Goal: Information Seeking & Learning: Check status

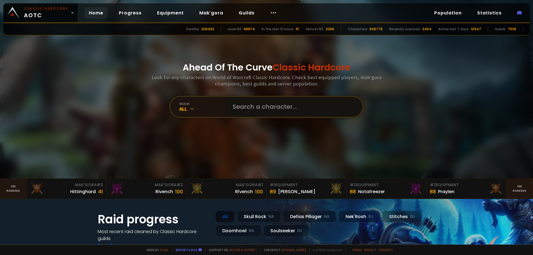
drag, startPoint x: 307, startPoint y: 105, endPoint x: 360, endPoint y: 105, distance: 52.4
click at [355, 105] on div at bounding box center [294, 107] width 136 height 20
click at [402, 103] on div "Ahead Of The Curve Classic Hardcore Look for any characters on World of Warcraf…" at bounding box center [266, 89] width 334 height 178
click at [521, 184] on link "See ranking" at bounding box center [519, 189] width 27 height 20
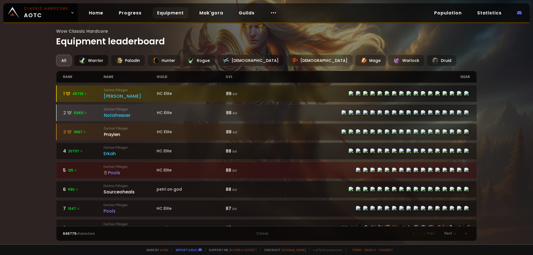
click at [96, 63] on div "Warrior" at bounding box center [91, 61] width 35 height 12
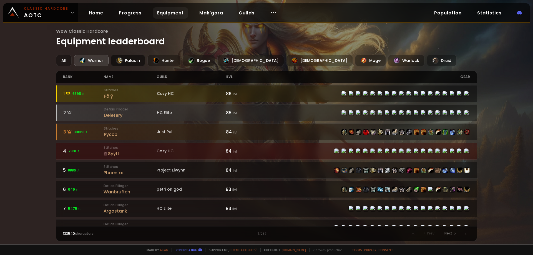
click at [124, 59] on div "Paladin" at bounding box center [128, 61] width 34 height 12
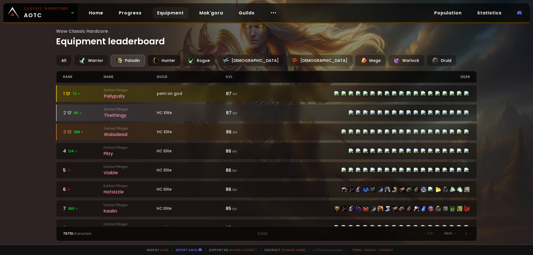
click at [166, 60] on div "Hunter" at bounding box center [163, 61] width 33 height 12
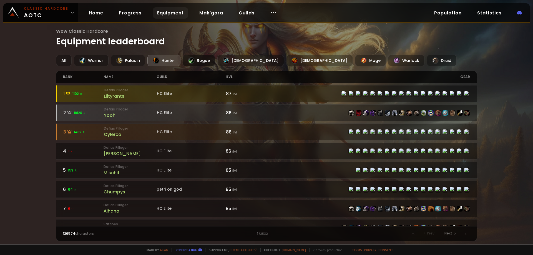
click at [193, 60] on div at bounding box center [191, 60] width 7 height 7
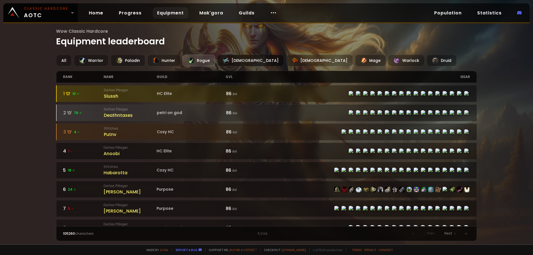
click at [232, 62] on div "[DEMOGRAPHIC_DATA]" at bounding box center [250, 61] width 67 height 12
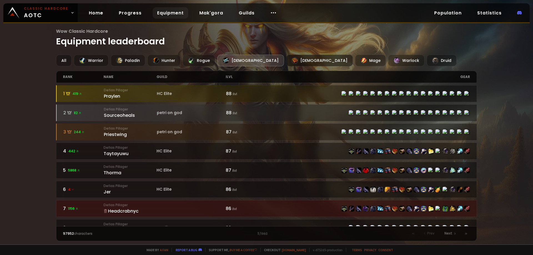
click at [286, 57] on div "[DEMOGRAPHIC_DATA]" at bounding box center [319, 61] width 67 height 12
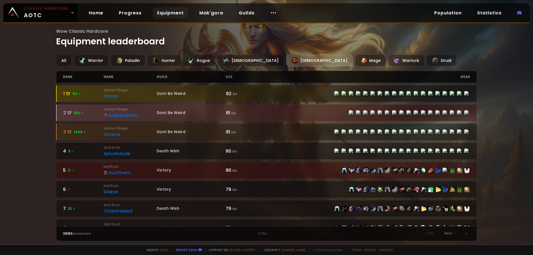
drag, startPoint x: 266, startPoint y: 57, endPoint x: 278, endPoint y: 43, distance: 18.3
drag, startPoint x: 278, startPoint y: 43, endPoint x: 268, endPoint y: 42, distance: 9.8
click at [268, 42] on h1 "Wow Classic Hardcore Equipment leaderboard" at bounding box center [266, 38] width 421 height 20
click at [355, 57] on div "Mage" at bounding box center [370, 61] width 31 height 12
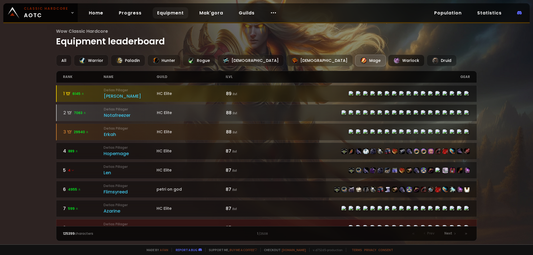
click at [388, 56] on div "Warlock" at bounding box center [406, 61] width 36 height 12
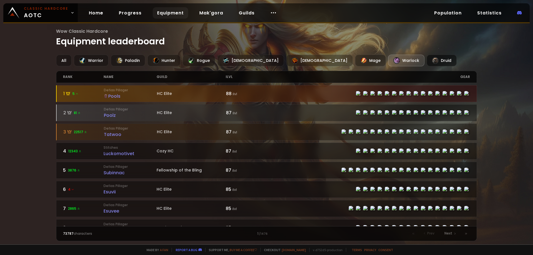
click at [426, 55] on div "Druid" at bounding box center [441, 61] width 30 height 12
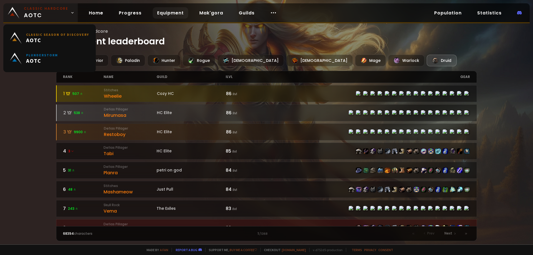
click at [44, 12] on span "Classic Hardcore AOTC" at bounding box center [46, 12] width 44 height 13
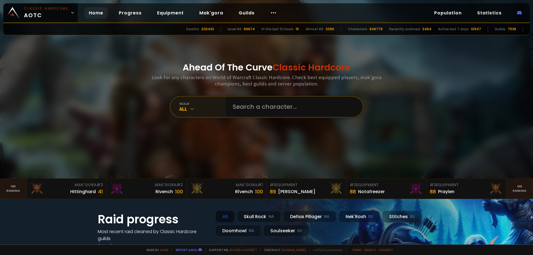
click at [197, 106] on div "All" at bounding box center [202, 109] width 47 height 6
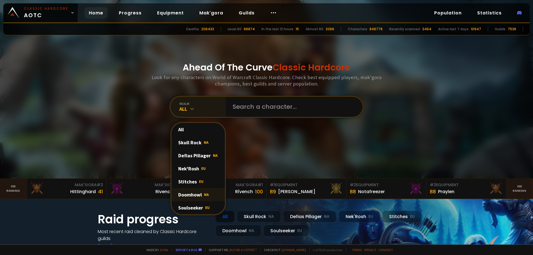
click at [199, 194] on div "Doomhowl NA" at bounding box center [197, 194] width 53 height 13
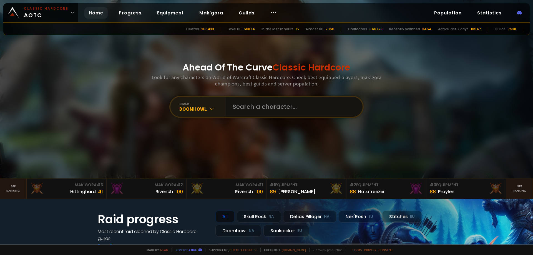
click at [274, 108] on input "text" at bounding box center [292, 107] width 126 height 20
type input "Dont be weird"
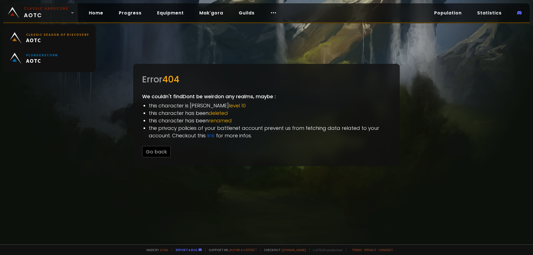
click at [42, 12] on span "Classic Hardcore AOTC" at bounding box center [46, 12] width 44 height 13
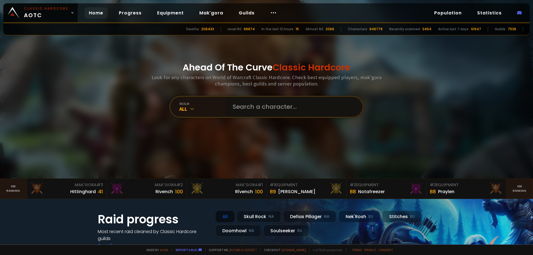
click at [261, 106] on input "text" at bounding box center [292, 107] width 126 height 20
click at [204, 108] on div "All" at bounding box center [202, 109] width 47 height 6
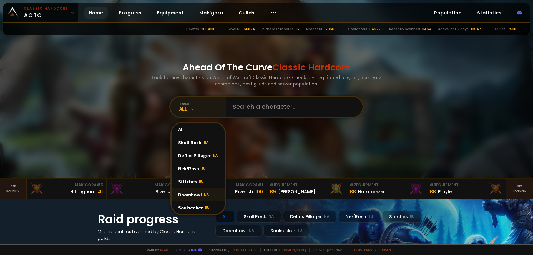
click at [199, 194] on div "Doomhowl NA" at bounding box center [197, 194] width 53 height 13
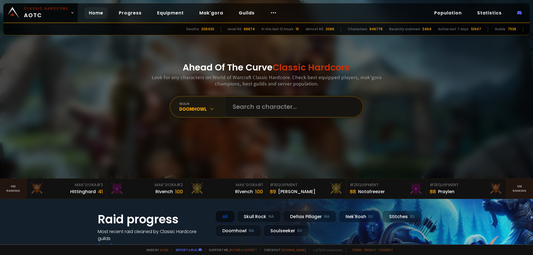
click at [257, 104] on input "text" at bounding box center [292, 107] width 126 height 20
click at [239, 13] on link "Guilds" at bounding box center [246, 12] width 25 height 11
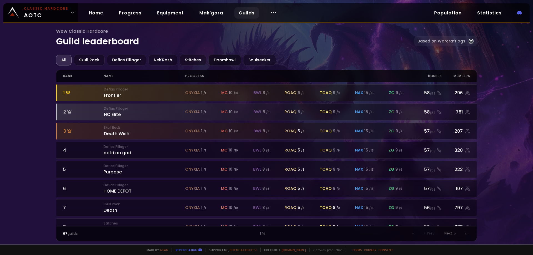
click at [224, 60] on div "Doomhowl" at bounding box center [224, 60] width 32 height 11
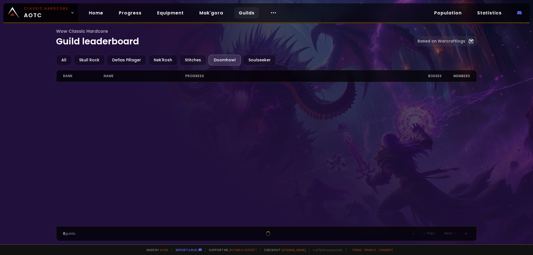
drag, startPoint x: 224, startPoint y: 60, endPoint x: 239, endPoint y: 36, distance: 27.9
drag, startPoint x: 239, startPoint y: 36, endPoint x: 216, endPoint y: 36, distance: 22.7
click at [216, 36] on h1 "Wow Classic Hardcore Guild leaderboard" at bounding box center [235, 38] width 358 height 20
drag, startPoint x: 6, startPoint y: 131, endPoint x: 18, endPoint y: 153, distance: 25.4
click at [18, 153] on div "Wow Classic Hardcore Guild leaderboard Based on Warcraftlogs All Skull Rock Def…" at bounding box center [266, 122] width 533 height 244
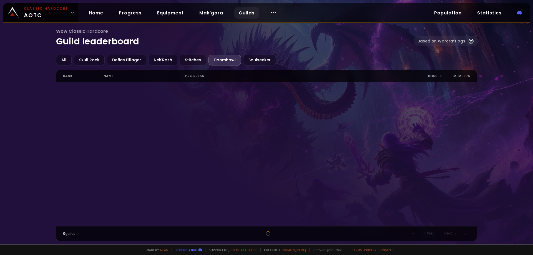
drag, startPoint x: 20, startPoint y: 153, endPoint x: 32, endPoint y: 189, distance: 38.9
click at [32, 190] on div "Wow Classic Hardcore Guild leaderboard Based on Warcraftlogs All Skull Rock Def…" at bounding box center [266, 122] width 533 height 244
drag, startPoint x: 32, startPoint y: 189, endPoint x: 47, endPoint y: 185, distance: 15.5
drag, startPoint x: 47, startPoint y: 185, endPoint x: 29, endPoint y: 205, distance: 27.1
click at [29, 205] on div "Wow Classic Hardcore Guild leaderboard Based on Warcraftlogs All Skull Rock Def…" at bounding box center [266, 122] width 533 height 244
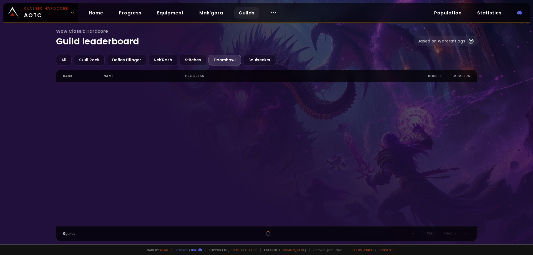
click at [275, 115] on div at bounding box center [266, 154] width 421 height 144
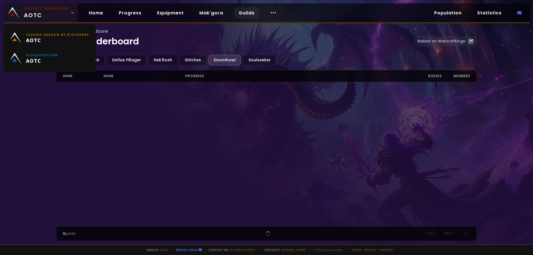
click at [46, 14] on span "Classic Hardcore AOTC" at bounding box center [46, 12] width 44 height 13
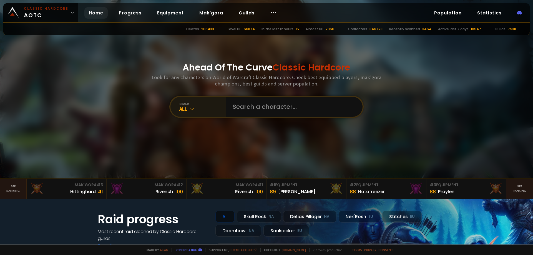
click at [190, 105] on div "realm" at bounding box center [202, 104] width 47 height 4
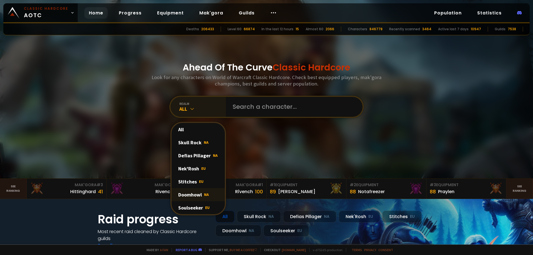
click at [192, 193] on div "Doomhowl NA" at bounding box center [197, 194] width 53 height 13
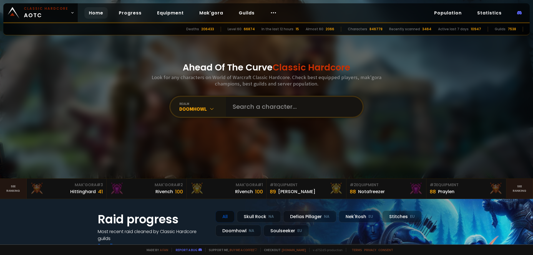
click at [277, 110] on input "text" at bounding box center [292, 107] width 126 height 20
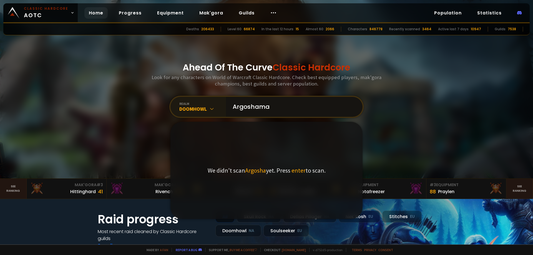
type input "Argoshaman"
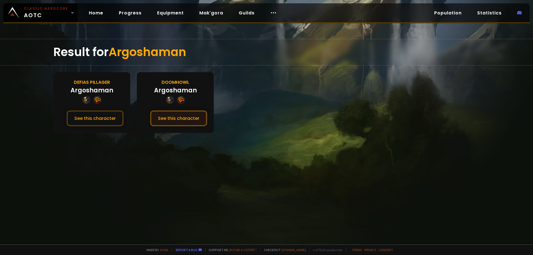
click at [169, 120] on button "See this character" at bounding box center [178, 118] width 57 height 16
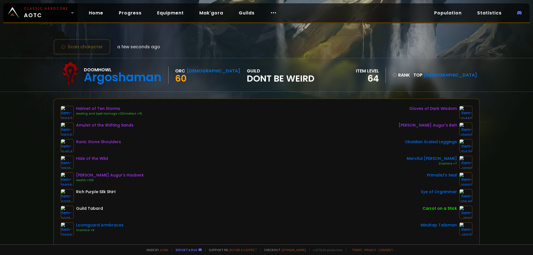
scroll to position [28, 0]
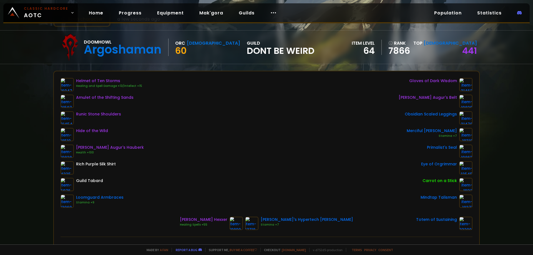
drag, startPoint x: 68, startPoint y: 81, endPoint x: 34, endPoint y: 97, distance: 38.0
drag, startPoint x: 34, startPoint y: 97, endPoint x: 18, endPoint y: 136, distance: 42.2
click at [18, 136] on div "Scan character a few seconds ago Doomhowl Argoshaman Orc Shaman 60 guild Dont B…" at bounding box center [266, 122] width 533 height 244
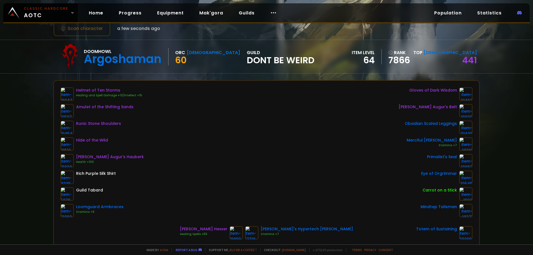
scroll to position [0, 0]
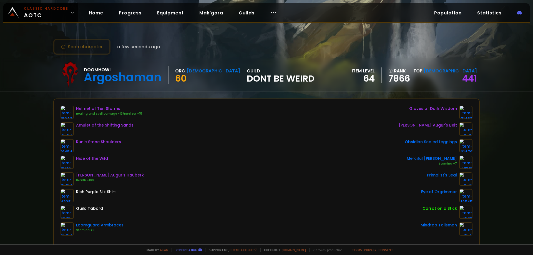
click at [249, 85] on div "Doomhowl Argoshaman Orc Shaman 60 guild Dont Be Weird" at bounding box center [185, 75] width 258 height 28
click at [250, 80] on span "Dont Be Weird" at bounding box center [281, 78] width 68 height 8
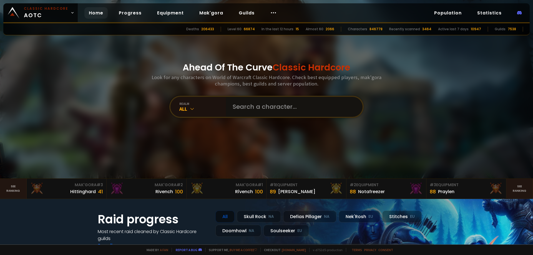
click at [278, 107] on input "text" at bounding box center [292, 107] width 126 height 20
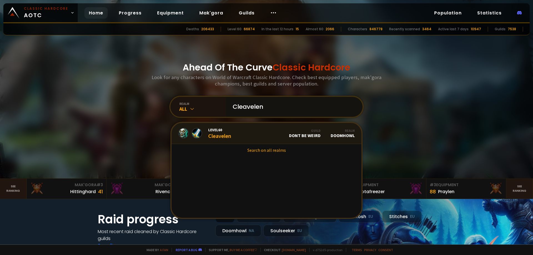
type input "Cleavelen"
click at [236, 132] on link "Level 60 Cleavelen Guild Dont Be Weird Realm Doomhowl" at bounding box center [266, 133] width 190 height 21
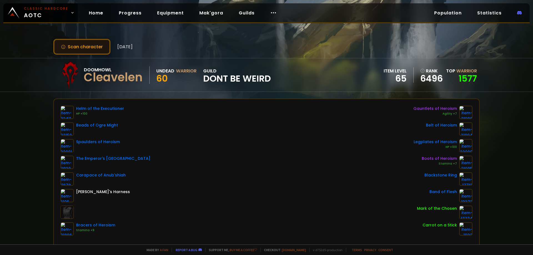
click at [71, 50] on button "Scan character" at bounding box center [81, 47] width 57 height 16
click at [20, 112] on div "Scan character 25 days ago Doomhowl Cleavelen Undead Warrior 60 guild Dont Be W…" at bounding box center [266, 122] width 533 height 244
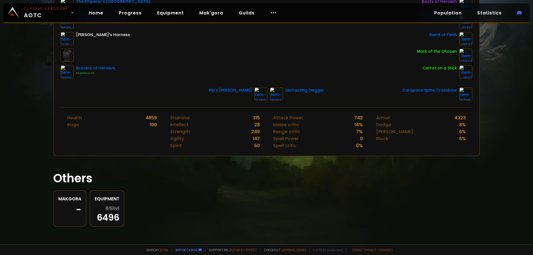
scroll to position [74, 0]
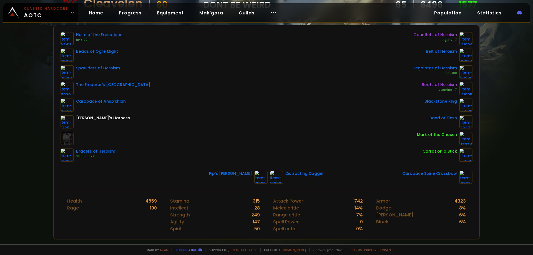
click at [232, 88] on div "Helm of the Executioner HP +100 Beads of Ogre Might Spaulders of Heroism The Em…" at bounding box center [266, 97] width 412 height 130
